Goal: Transaction & Acquisition: Purchase product/service

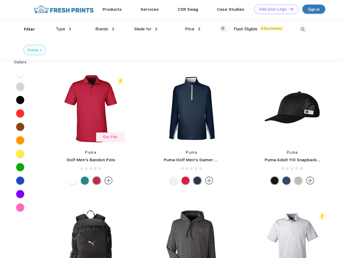
click at [274, 9] on link "Add your Logo Design Tool" at bounding box center [276, 9] width 44 height 9
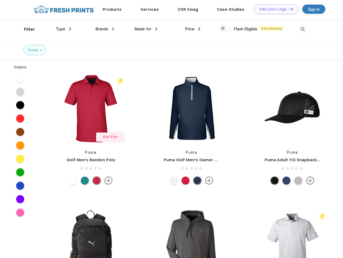
click at [0, 0] on div "Design Tool" at bounding box center [0, 0] width 0 height 0
click at [289, 9] on link "Add your Logo Design Tool" at bounding box center [276, 9] width 44 height 9
click at [26, 29] on div "Filter" at bounding box center [29, 29] width 11 height 6
click at [64, 29] on span "Type" at bounding box center [60, 29] width 9 height 5
click at [105, 29] on span "Brands" at bounding box center [101, 29] width 13 height 5
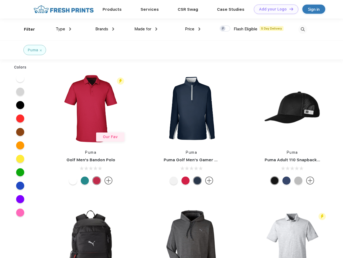
click at [146, 29] on span "Made for" at bounding box center [142, 29] width 17 height 5
click at [193, 29] on span "Price" at bounding box center [189, 29] width 9 height 5
click at [225, 29] on div at bounding box center [225, 29] width 10 height 6
click at [223, 29] on input "checkbox" at bounding box center [221, 26] width 3 height 3
click at [302, 29] on img at bounding box center [302, 29] width 9 height 9
